Goal: Task Accomplishment & Management: Use online tool/utility

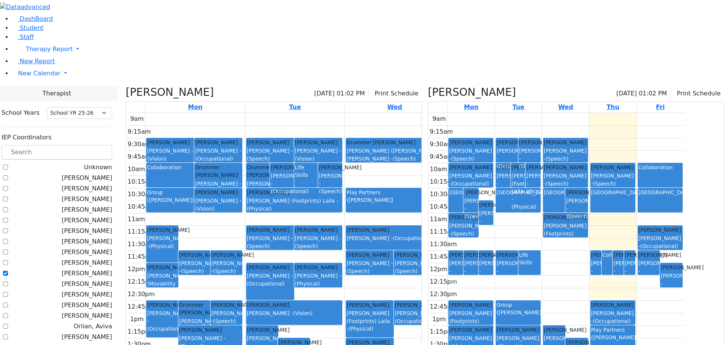
select select "212"
click at [97, 269] on label "[PERSON_NAME]" at bounding box center [87, 273] width 50 height 9
click at [8, 271] on input "[PERSON_NAME]" at bounding box center [5, 273] width 5 height 5
checkbox input "false"
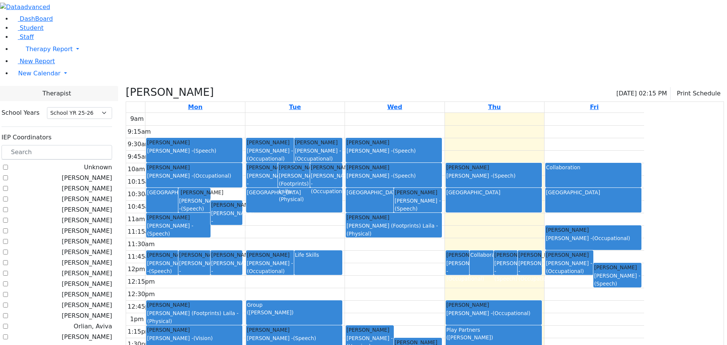
checkbox input "false"
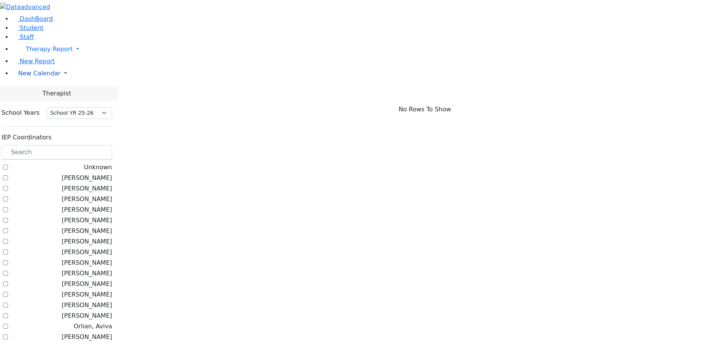
click at [31, 77] on span "New Calendar" at bounding box center [39, 73] width 42 height 7
click at [33, 101] on span "Teacher Report" at bounding box center [40, 97] width 45 height 7
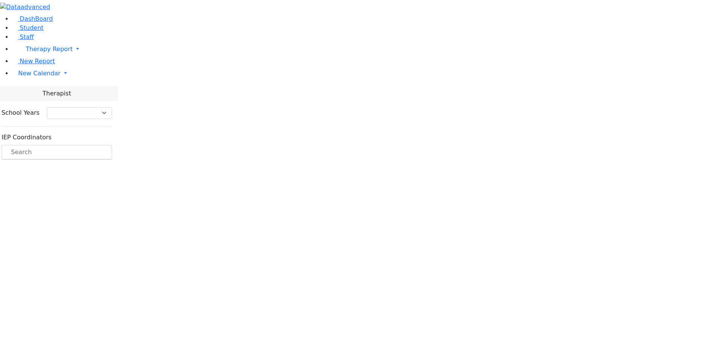
select select "212"
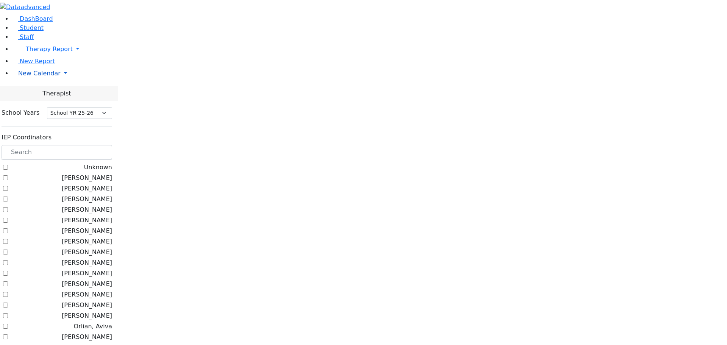
click at [41, 77] on span "New Calendar" at bounding box center [39, 73] width 42 height 7
click at [44, 92] on span "Calendar" at bounding box center [29, 88] width 27 height 7
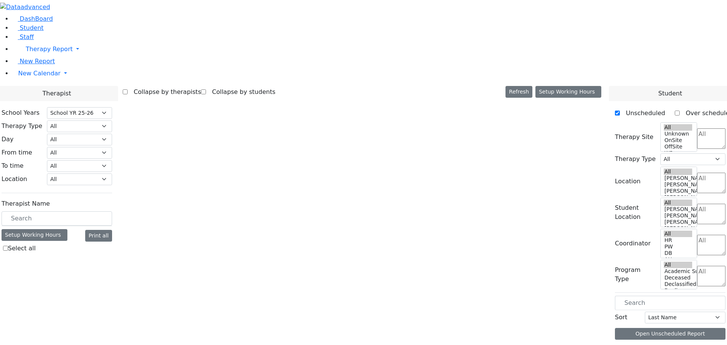
select select "212"
select select "1"
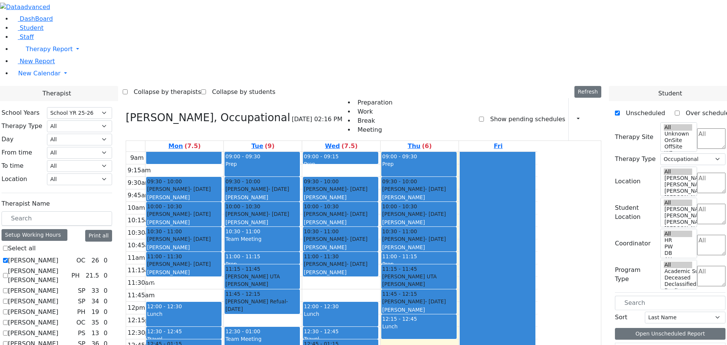
click at [58, 256] on label "[PERSON_NAME]" at bounding box center [33, 260] width 50 height 9
click at [8, 258] on input "[PERSON_NAME]" at bounding box center [5, 260] width 5 height 5
checkbox input "false"
select select
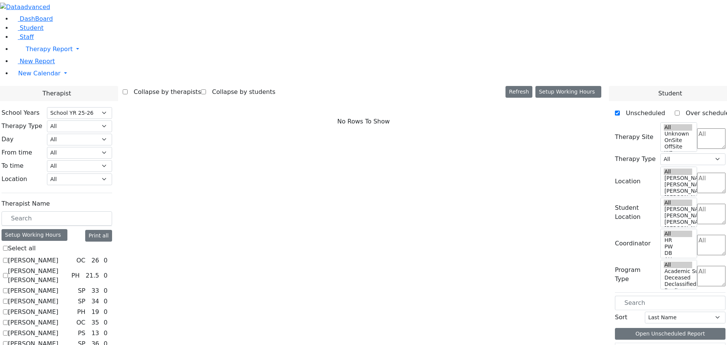
scroll to position [38, 0]
drag, startPoint x: 94, startPoint y: 265, endPoint x: 140, endPoint y: 277, distance: 48.4
checkbox input "true"
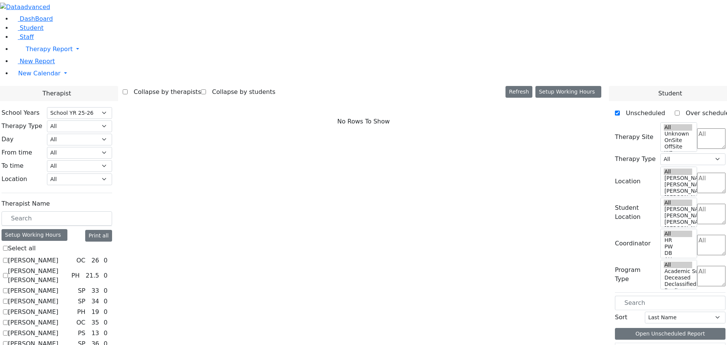
select select "4"
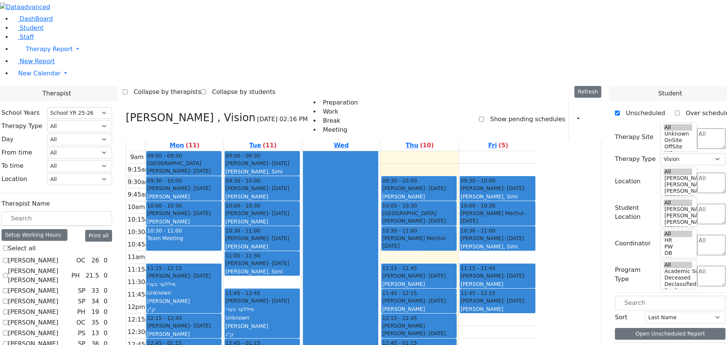
scroll to position [2, 0]
checkbox input "false"
select select
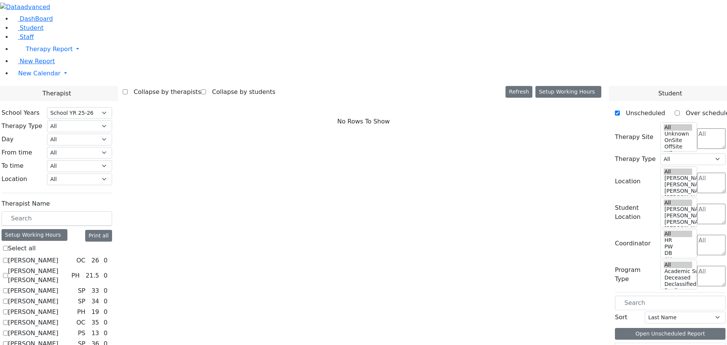
scroll to position [303, 0]
checkbox input "true"
select select "1"
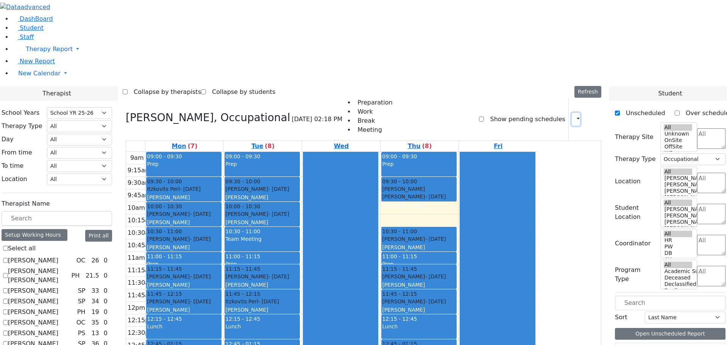
click at [574, 115] on icon "button" at bounding box center [574, 118] width 0 height 7
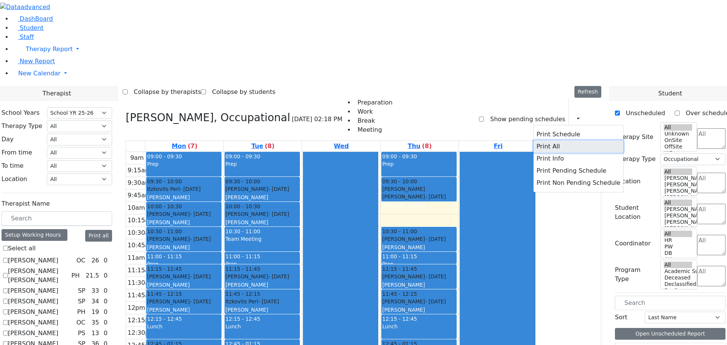
click at [544, 140] on button "Print All" at bounding box center [578, 146] width 90 height 12
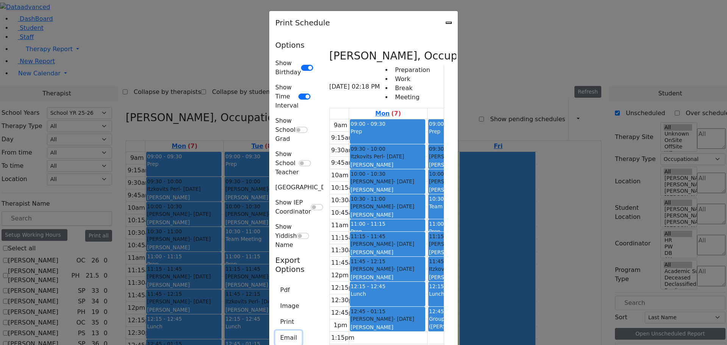
click at [275, 330] on button "Email" at bounding box center [288, 337] width 26 height 14
type textarea "This is schedule for Jacknis Brana"
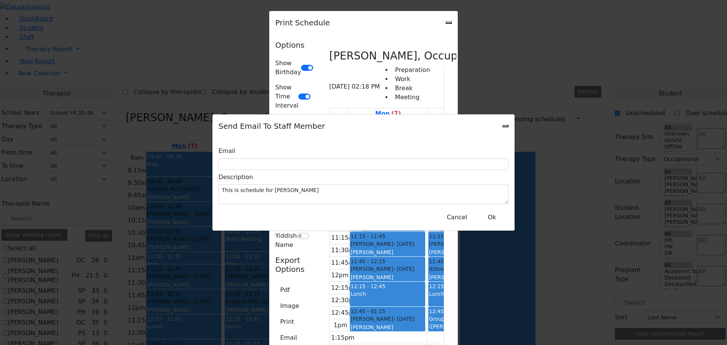
click at [505, 126] on icon "Close" at bounding box center [505, 126] width 0 height 0
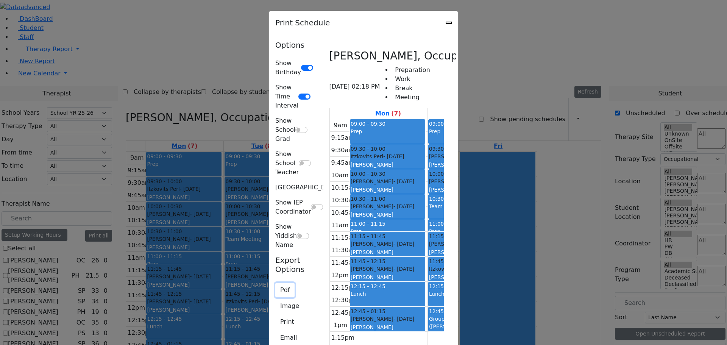
click at [275, 283] on button "Pdf" at bounding box center [284, 290] width 19 height 14
